Goal: Navigation & Orientation: Find specific page/section

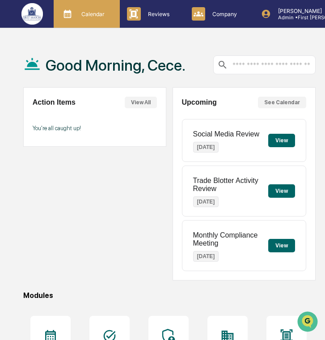
click at [102, 19] on div "Calendar Manage Tasks" at bounding box center [85, 13] width 57 height 13
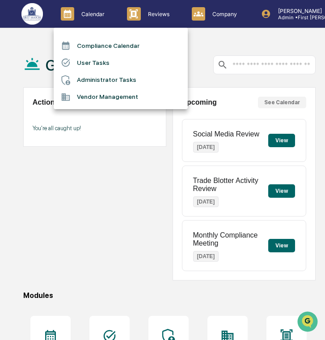
click at [102, 63] on li "User Tasks" at bounding box center [121, 62] width 134 height 17
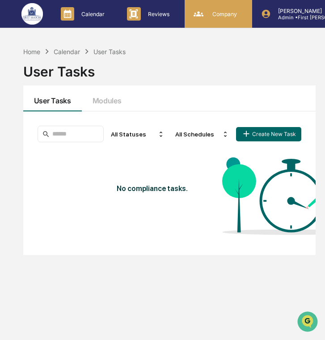
click at [217, 17] on div "Company People, Data, Settings" at bounding box center [217, 13] width 59 height 13
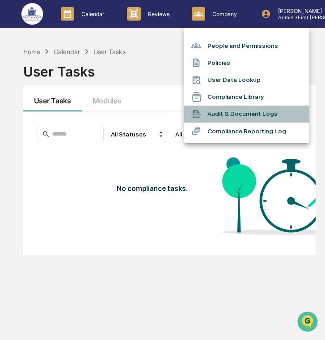
click at [224, 114] on li "Audit & Document Logs" at bounding box center [246, 114] width 125 height 17
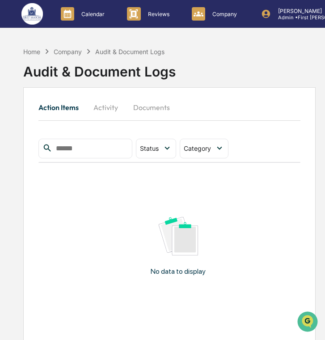
click at [110, 110] on button "Activity" at bounding box center [106, 107] width 40 height 21
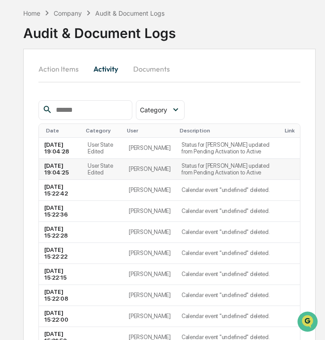
scroll to position [86, 0]
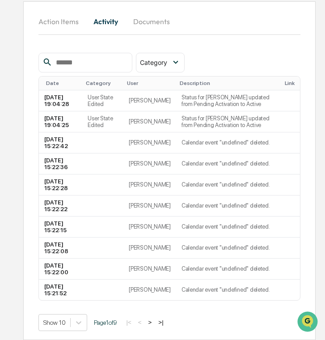
click at [166, 321] on button ">|" at bounding box center [161, 323] width 10 height 8
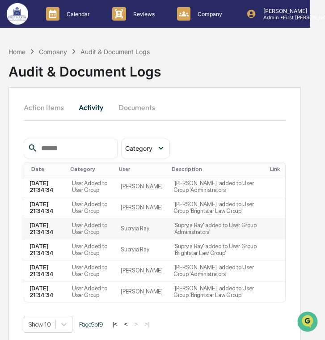
scroll to position [14, 15]
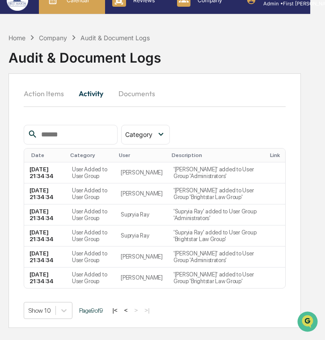
click at [88, 9] on div "Calendar Manage Tasks" at bounding box center [72, 0] width 66 height 28
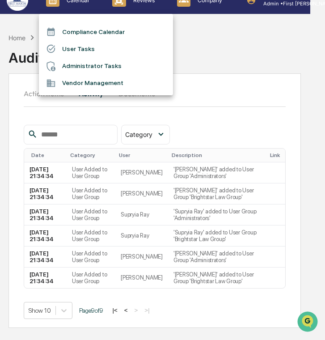
click at [155, 18] on ul "Compliance Calendar User Tasks Administrator Tasks Vendor Management" at bounding box center [106, 54] width 134 height 81
click at [202, 10] on div at bounding box center [162, 170] width 325 height 340
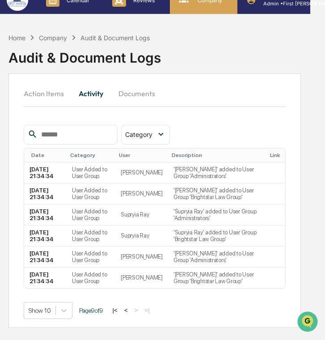
click at [207, 9] on div "Company People, Data, Settings" at bounding box center [204, 0] width 68 height 28
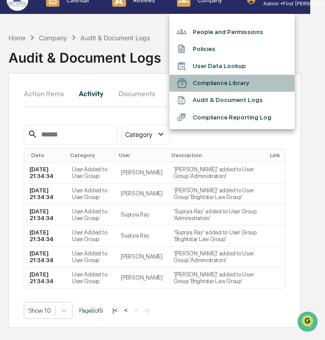
click at [226, 86] on li "Compliance Library" at bounding box center [232, 83] width 125 height 17
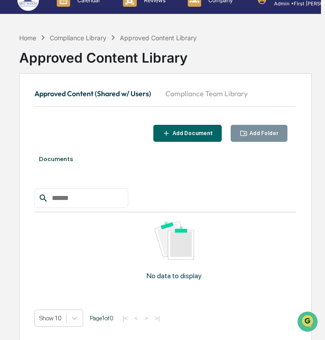
click at [212, 90] on button "Compliance Team Library" at bounding box center [206, 93] width 97 height 21
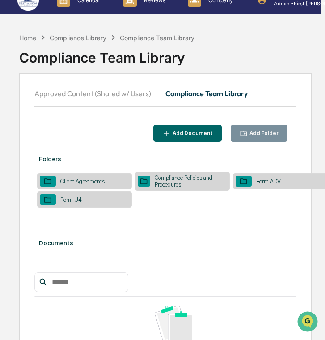
click at [111, 92] on button "Approved Content (Shared w/ Users)" at bounding box center [96, 93] width 124 height 21
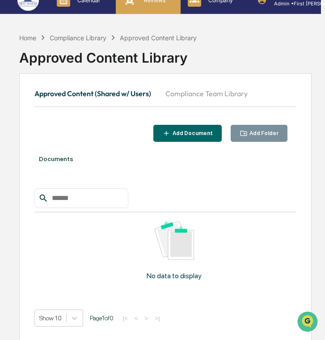
click at [152, 8] on div "Reviews Approval Management" at bounding box center [148, 0] width 64 height 28
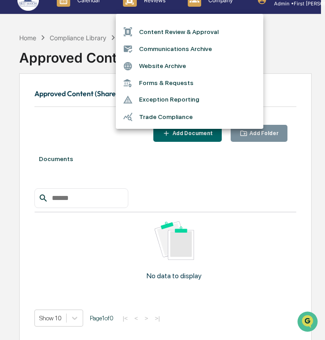
click at [205, 17] on ul "Content Review & Approval Communications Archive Website Archive Forms & Reques…" at bounding box center [190, 71] width 148 height 115
click at [205, 9] on div at bounding box center [162, 170] width 325 height 340
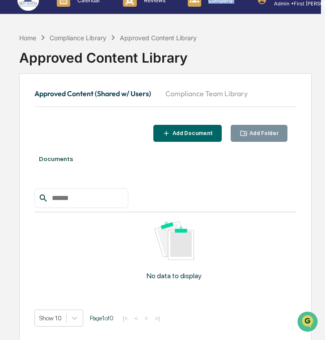
click at [205, 9] on div "Company People, Data, Settings" at bounding box center [215, 0] width 68 height 28
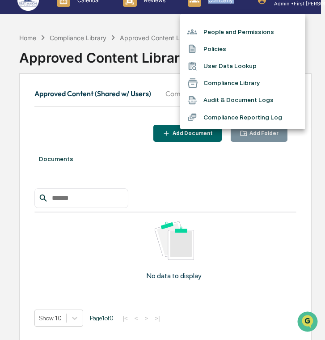
click at [212, 45] on li "Policies" at bounding box center [242, 48] width 125 height 17
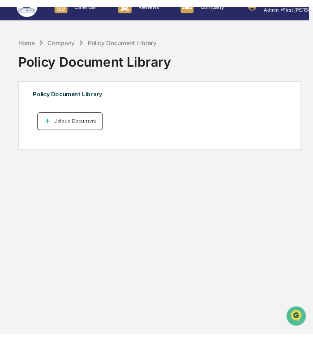
scroll to position [0, 4]
